Goal: Task Accomplishment & Management: Use online tool/utility

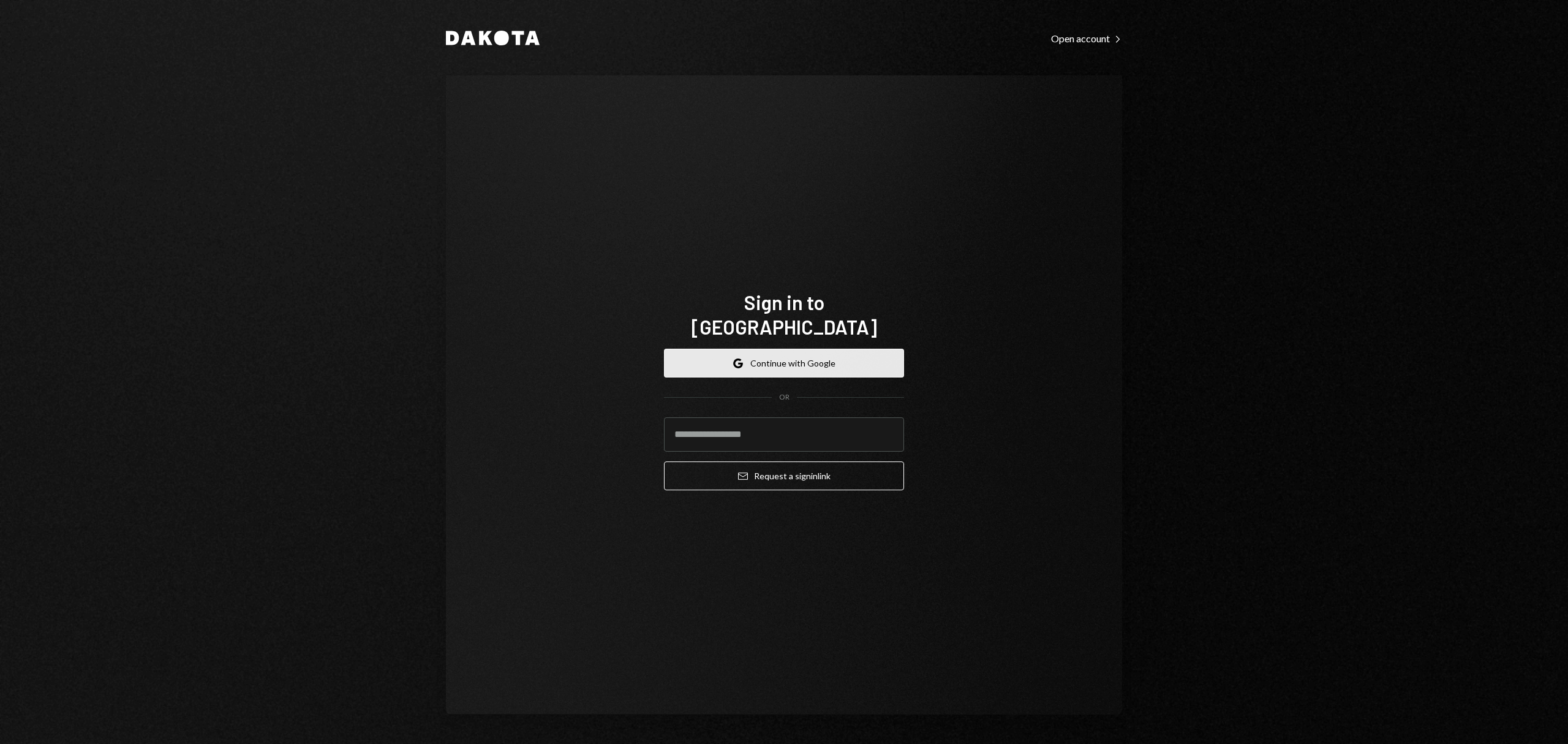
click at [760, 349] on button "Google Continue with Google" at bounding box center [784, 363] width 240 height 29
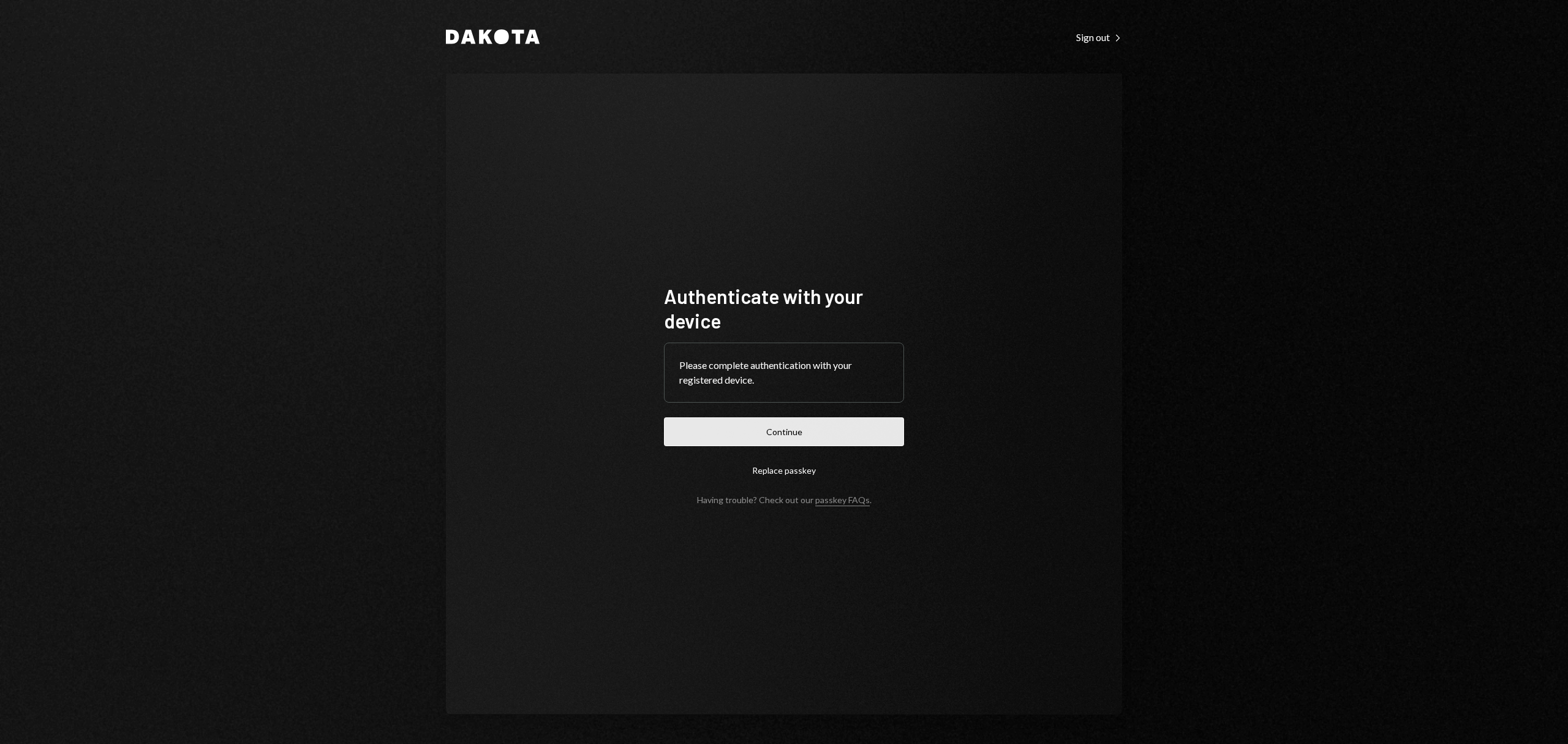
click at [861, 427] on button "Continue" at bounding box center [784, 432] width 240 height 29
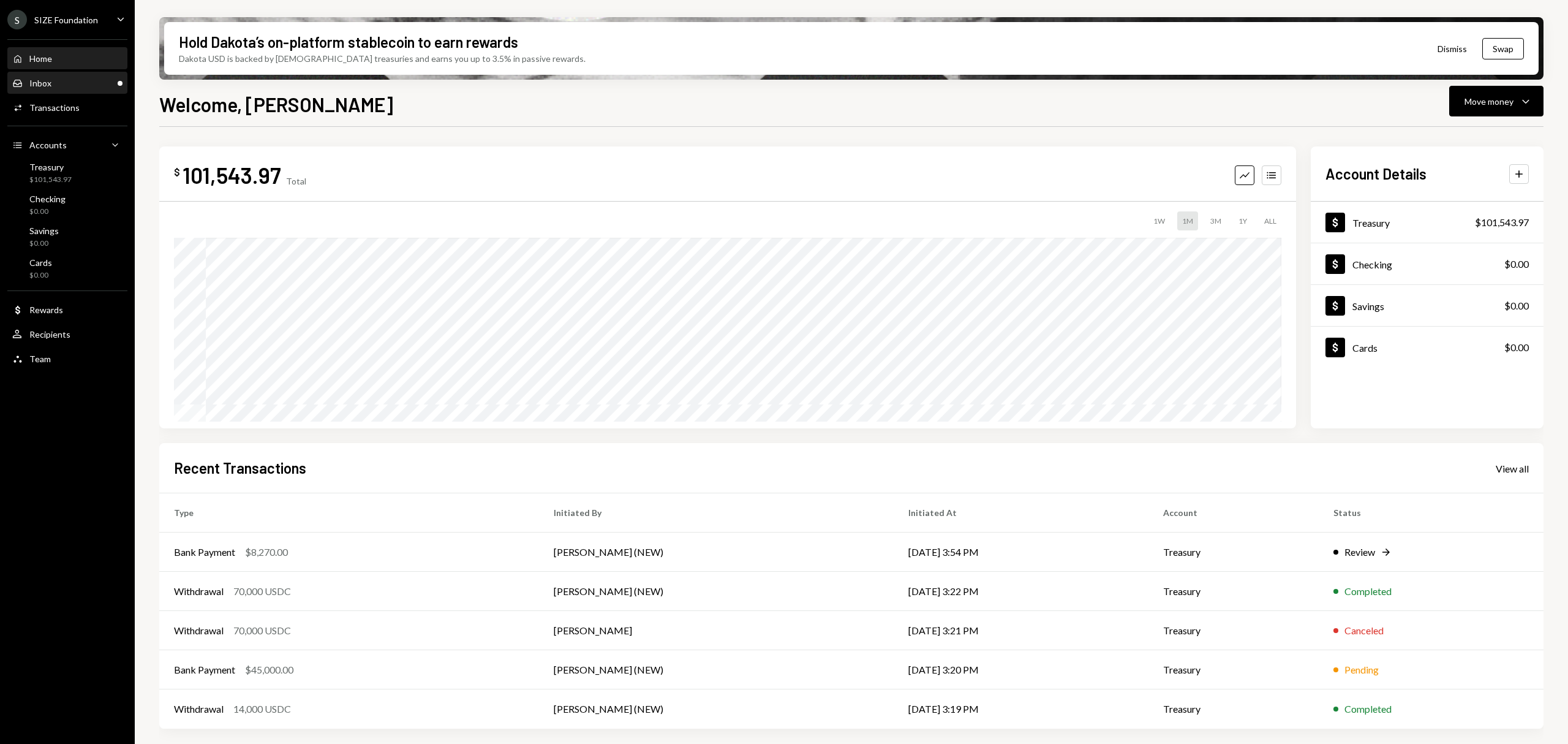
click at [101, 87] on div "Inbox Inbox" at bounding box center [67, 83] width 110 height 11
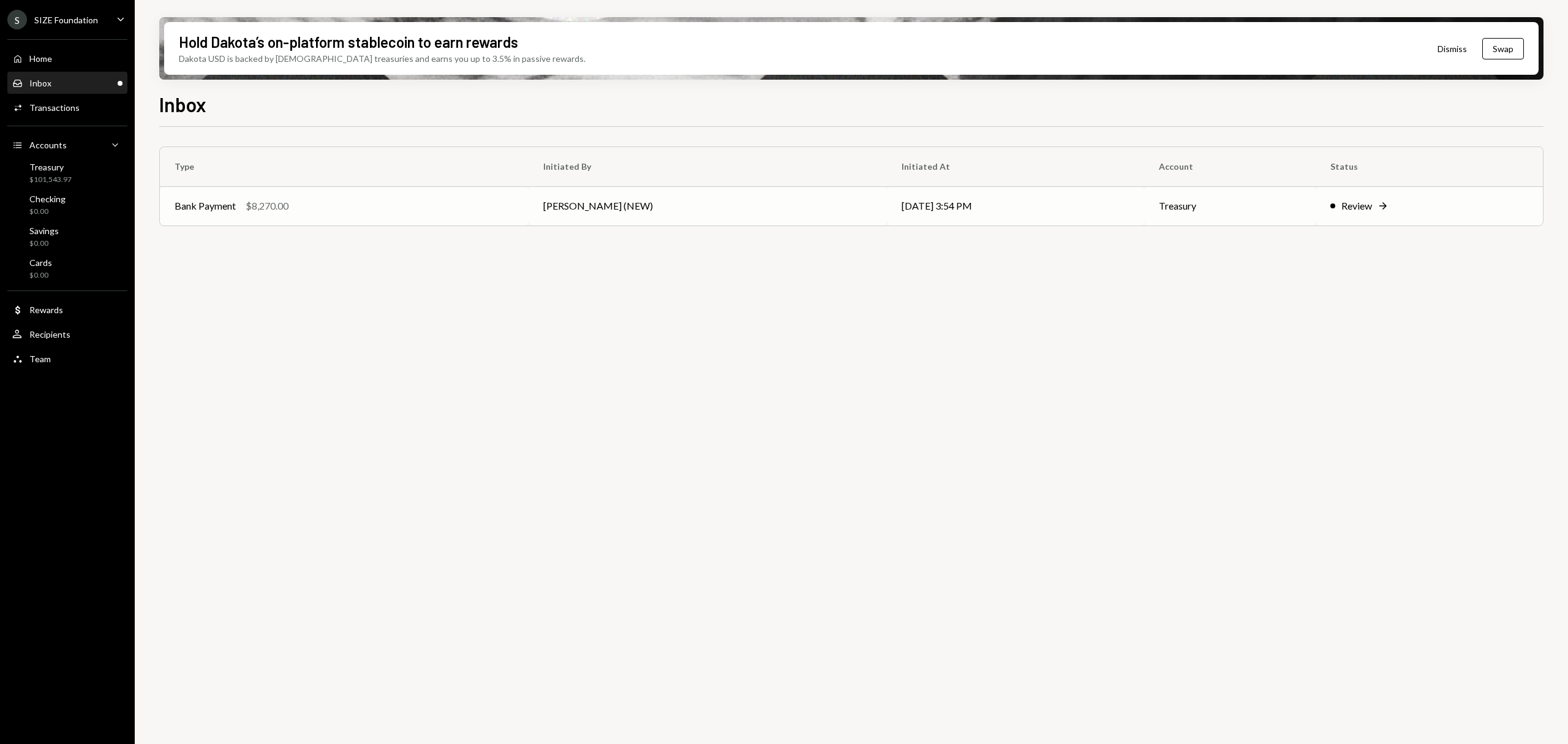
click at [968, 216] on td "[DATE] 3:54 PM" at bounding box center [1015, 205] width 257 height 40
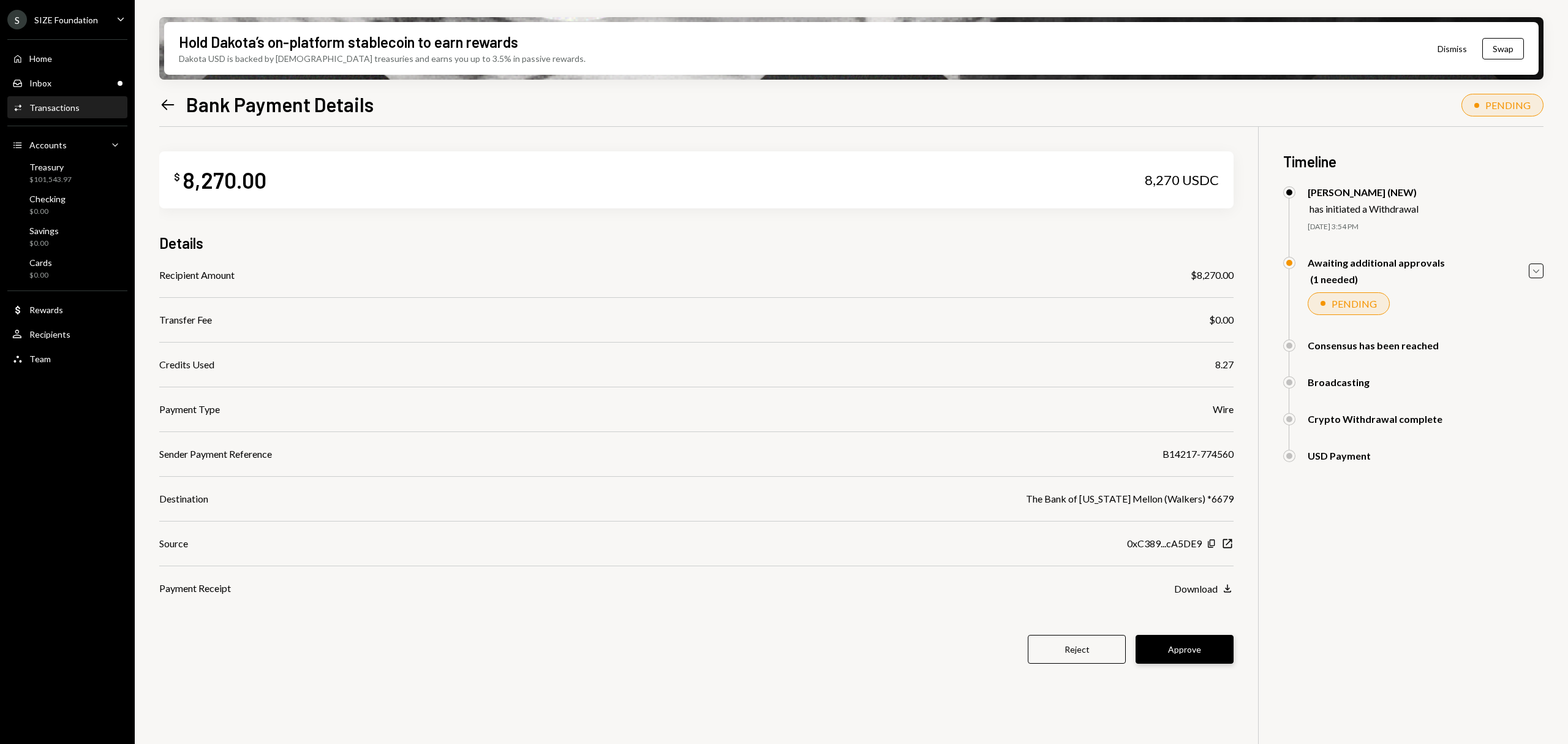
click at [1182, 643] on button "Approve" at bounding box center [1185, 650] width 98 height 29
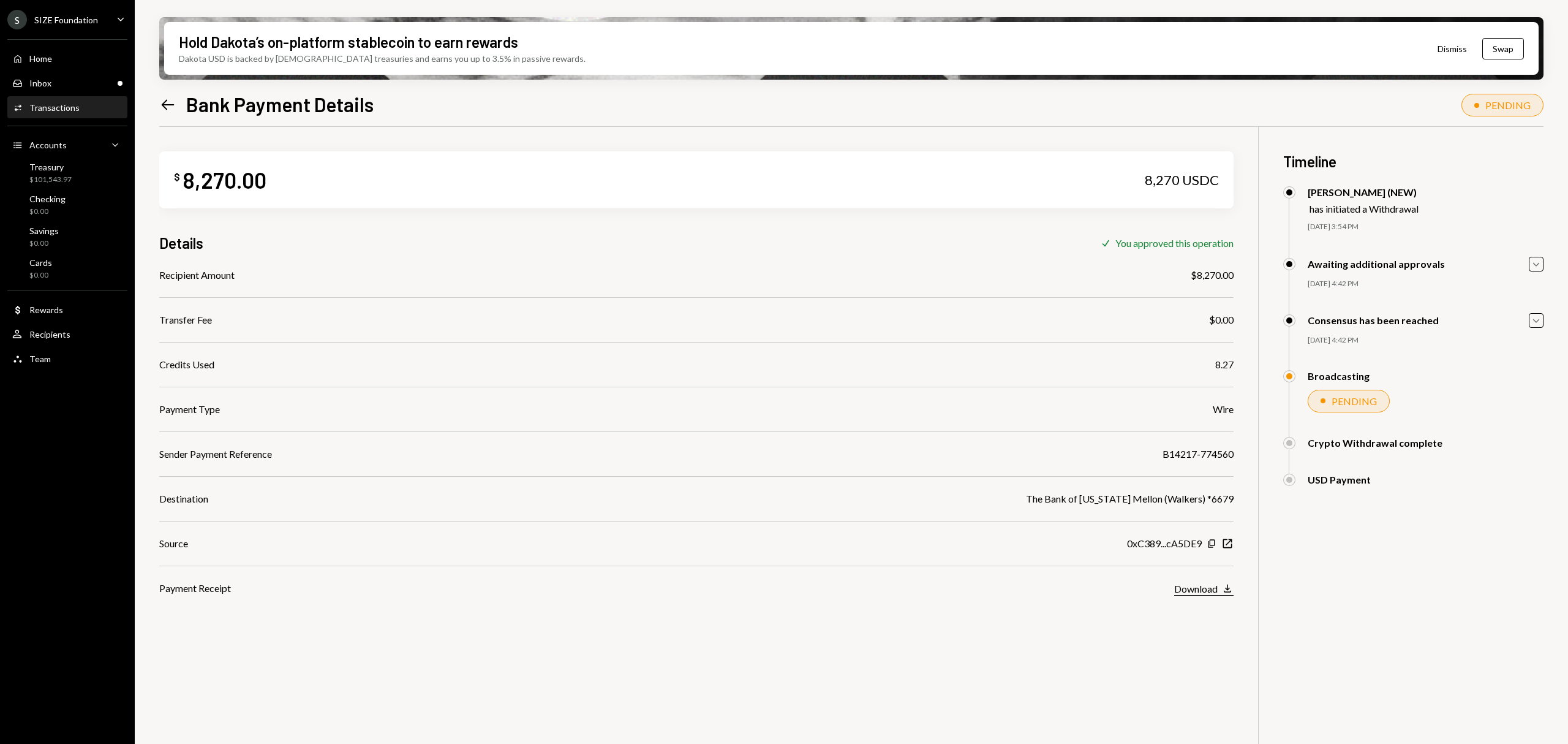
click at [1207, 584] on div "Download" at bounding box center [1196, 589] width 43 height 12
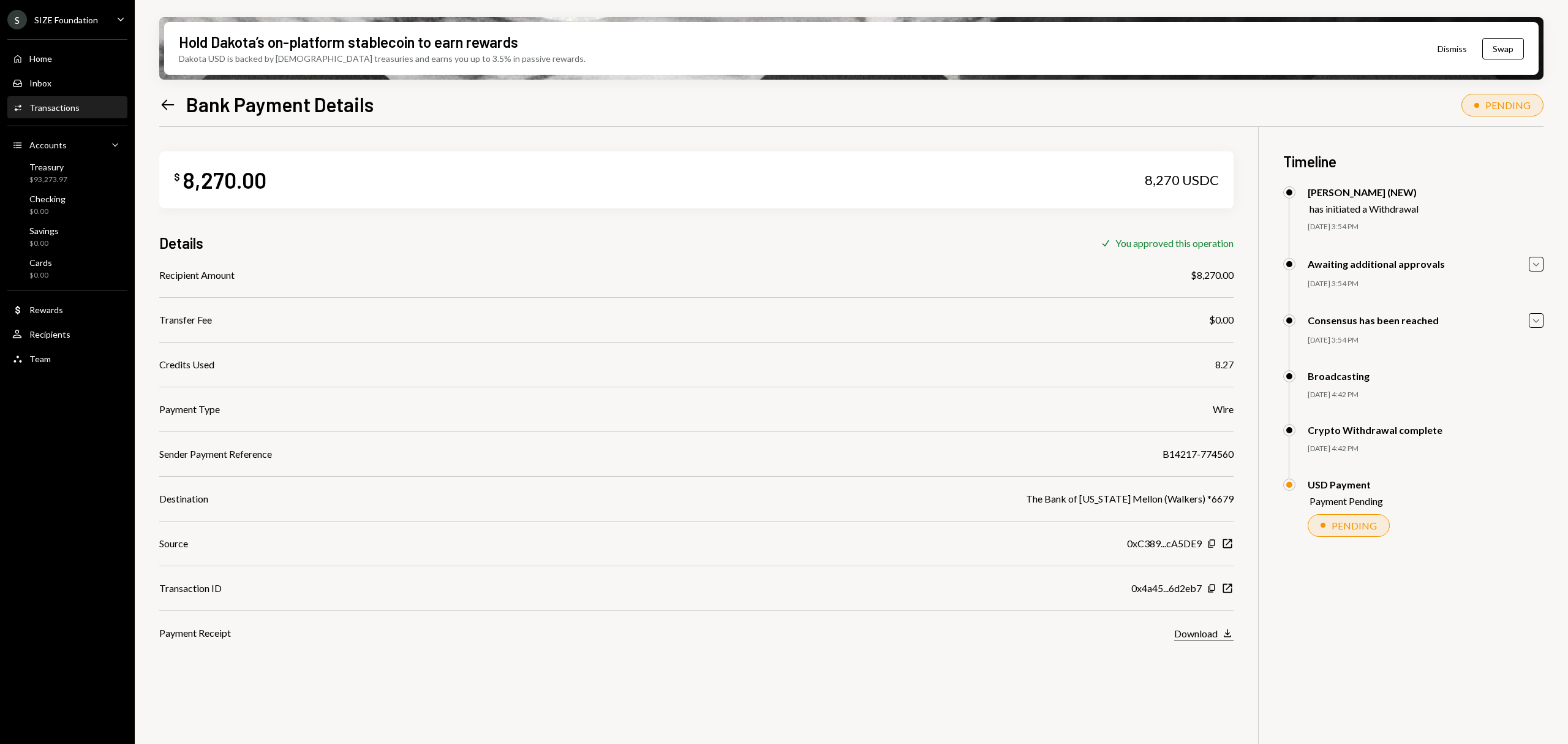
click at [1198, 635] on div "Download" at bounding box center [1196, 633] width 43 height 12
